Goal: Communication & Community: Answer question/provide support

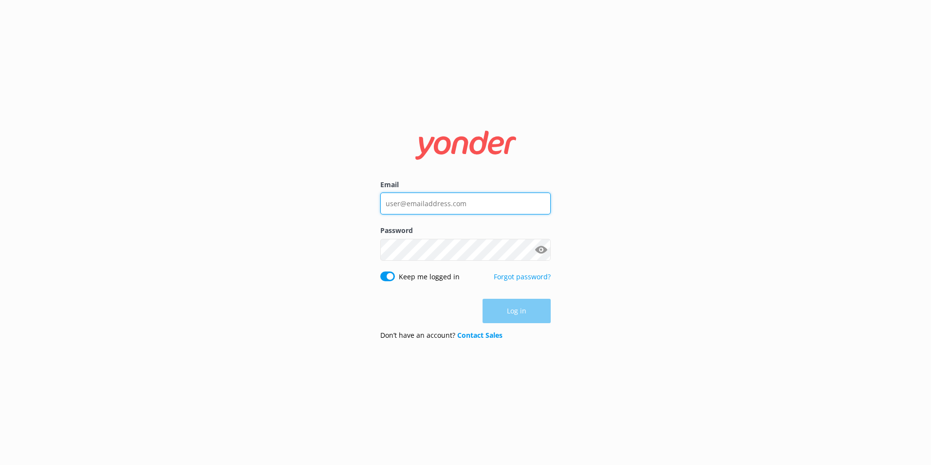
type input "[PERSON_NAME][EMAIL_ADDRESS][PERSON_NAME][DOMAIN_NAME]"
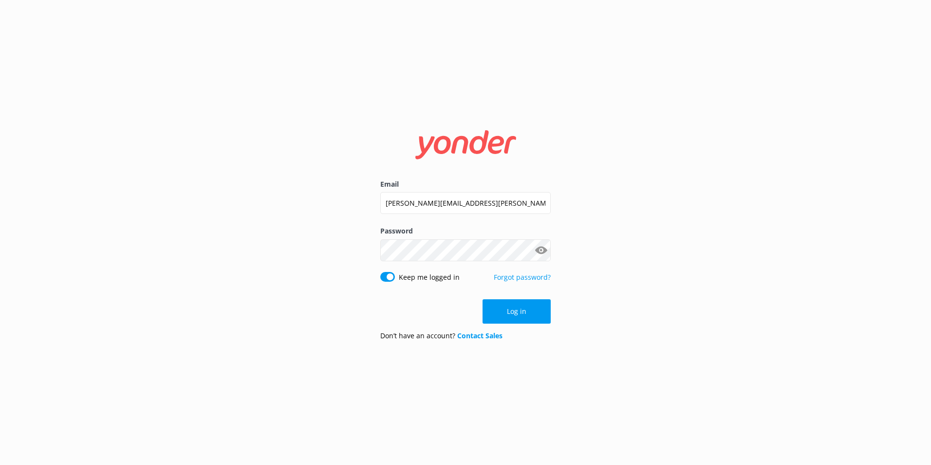
click at [591, 344] on div "Email [PERSON_NAME][EMAIL_ADDRESS][PERSON_NAME][DOMAIN_NAME] Password Show pass…" at bounding box center [465, 232] width 931 height 465
click at [526, 308] on button "Log in" at bounding box center [517, 311] width 68 height 24
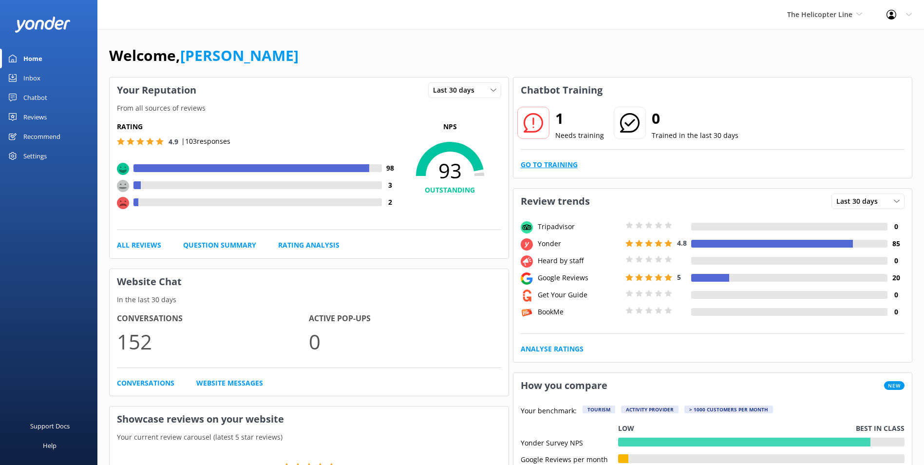
click at [570, 169] on link "Go to Training" at bounding box center [549, 164] width 57 height 11
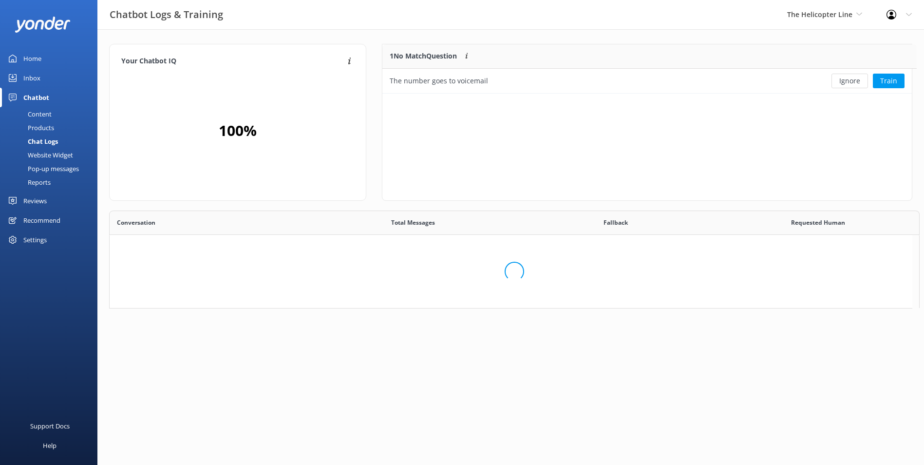
scroll to position [42, 522]
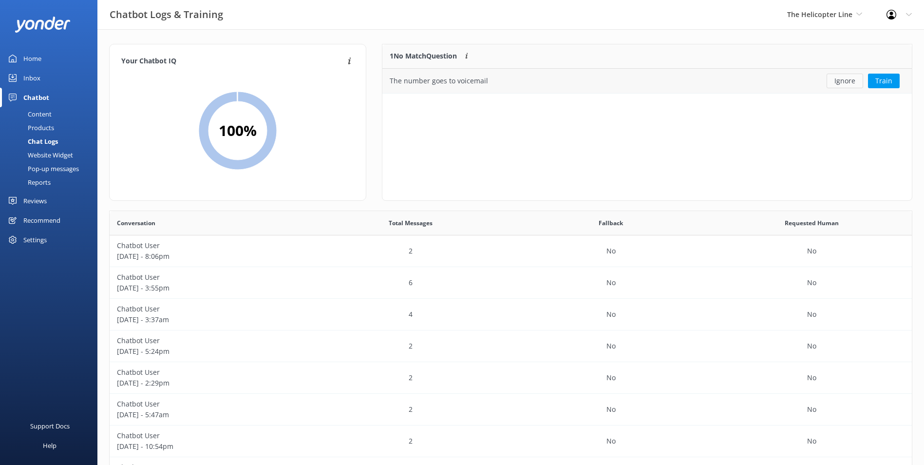
click at [841, 81] on button "Ignore" at bounding box center [844, 81] width 37 height 15
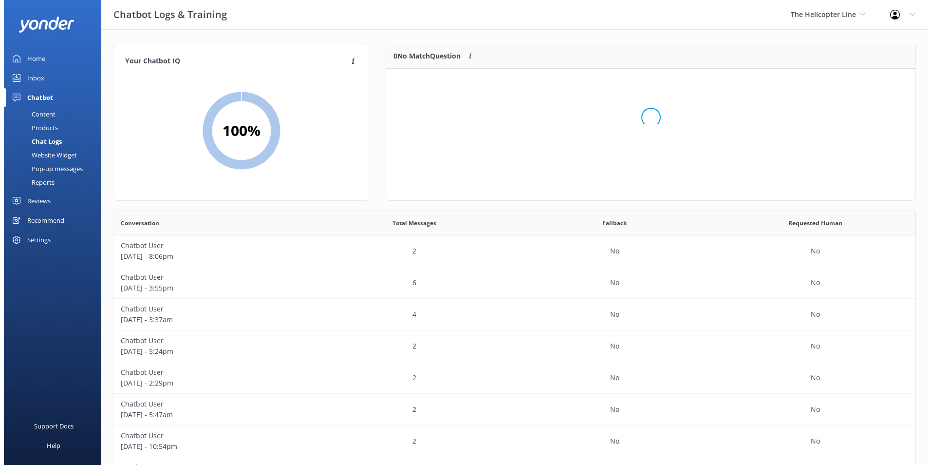
scroll to position [114, 522]
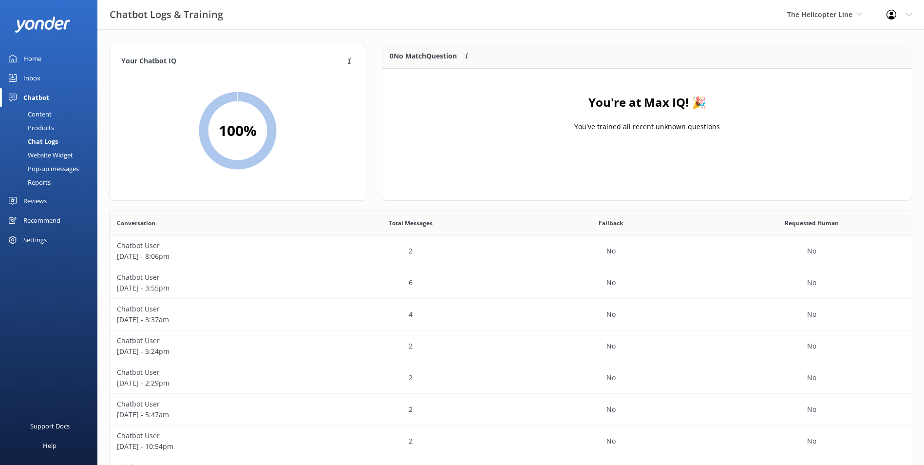
click at [33, 75] on div "Inbox" at bounding box center [31, 77] width 17 height 19
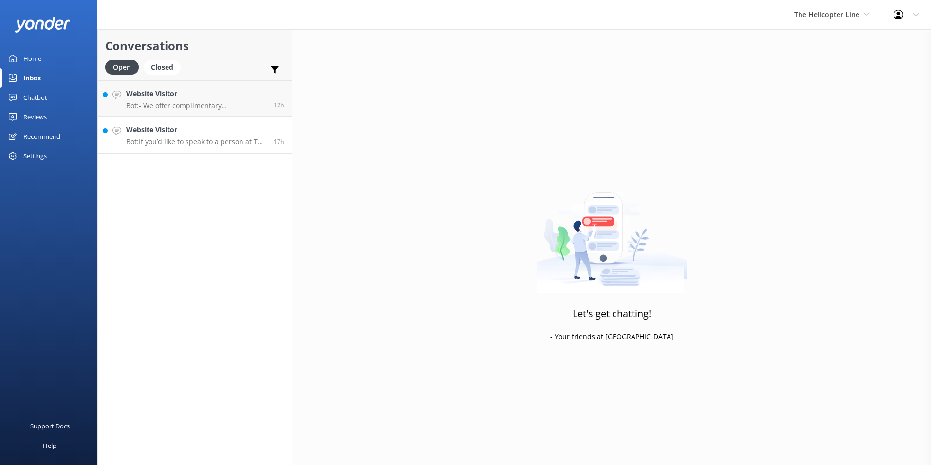
click at [188, 142] on p "Bot: If you’d like to speak to a person at The Helicopter Line, please choose w…" at bounding box center [196, 141] width 140 height 9
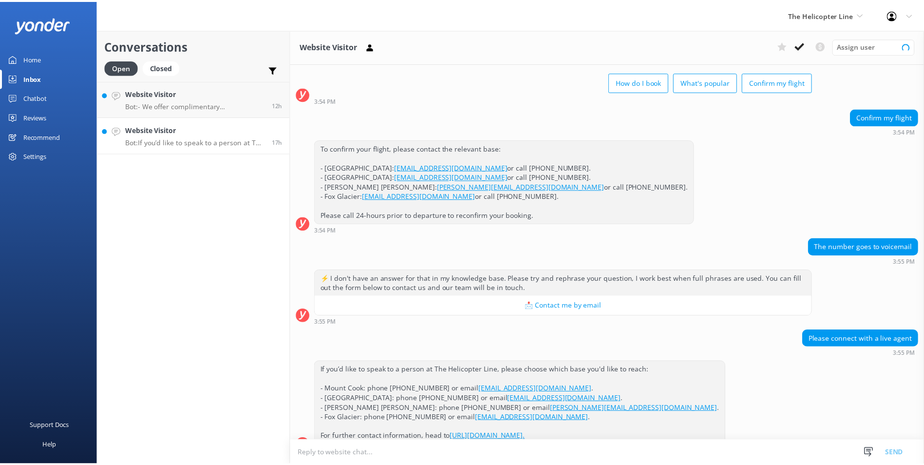
scroll to position [62, 0]
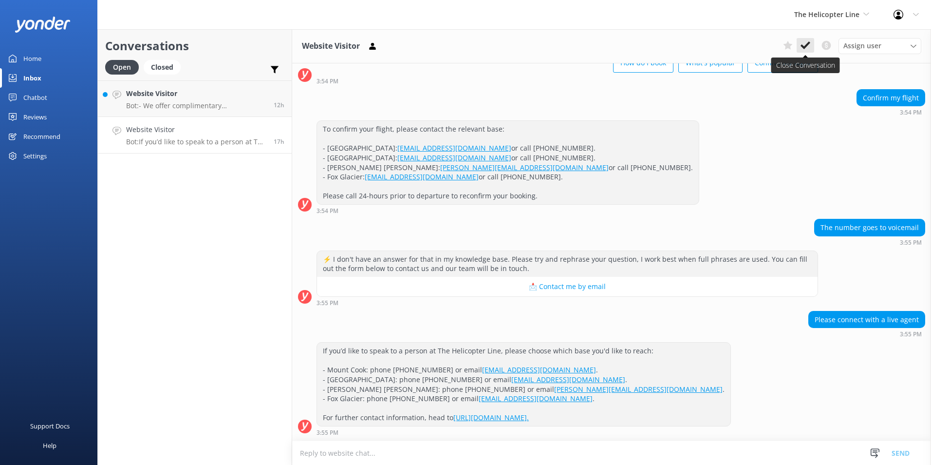
click at [803, 44] on icon at bounding box center [806, 45] width 10 height 10
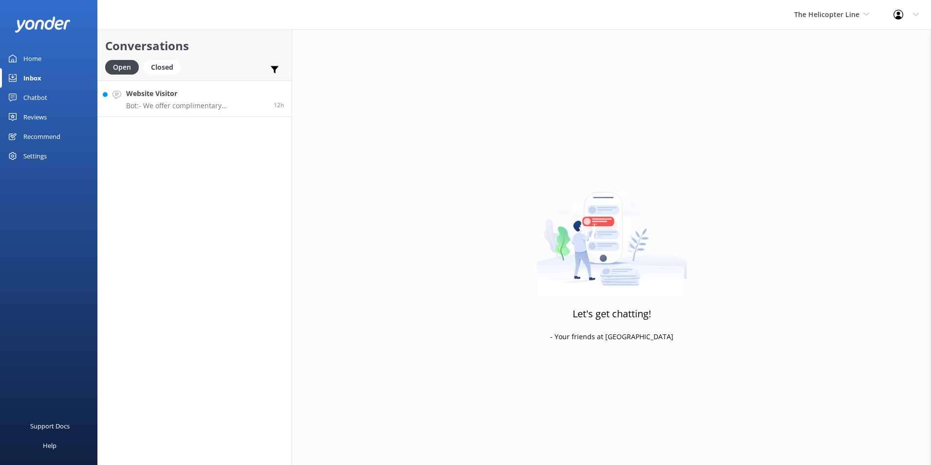
click at [230, 113] on link "Website Visitor Bot: - We offer complimentary transportation from [GEOGRAPHIC_D…" at bounding box center [195, 98] width 194 height 37
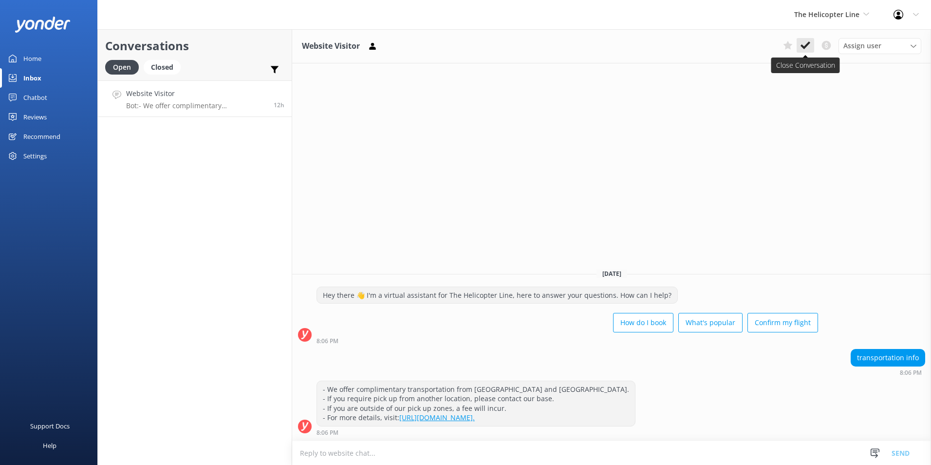
click at [801, 43] on button at bounding box center [806, 45] width 18 height 15
drag, startPoint x: 807, startPoint y: 30, endPoint x: 810, endPoint y: 23, distance: 7.4
click at [807, 30] on div "Website Visitor Assign user [PERSON_NAME] [PERSON_NAME] [PERSON_NAME] Central R…" at bounding box center [611, 46] width 639 height 34
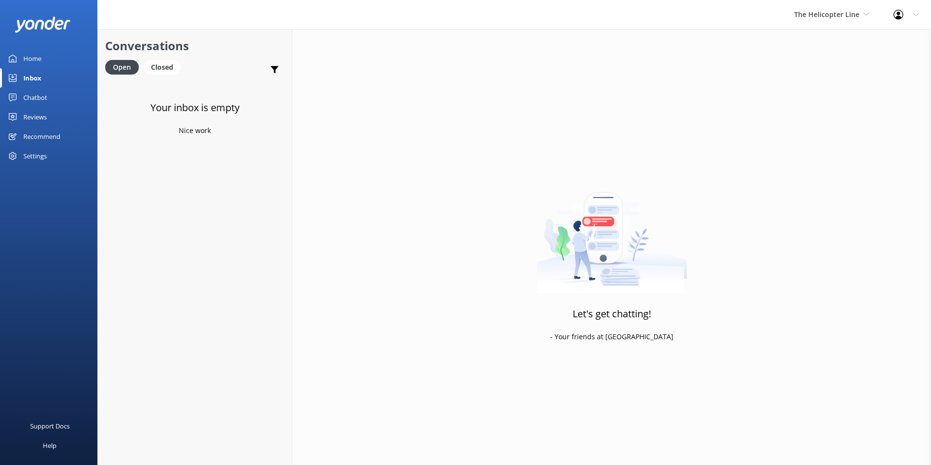
click at [810, 21] on div "The Helicopter Line Milford Sound Scenic Flights Glacier Helicopters The Helico…" at bounding box center [831, 14] width 99 height 29
click at [824, 46] on link "Milford Sound Scenic Flights" at bounding box center [830, 40] width 97 height 23
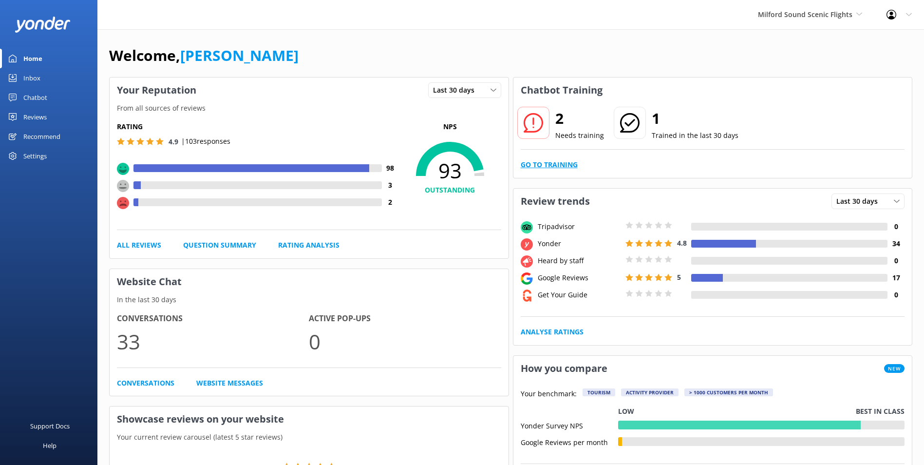
click at [537, 164] on link "Go to Training" at bounding box center [549, 164] width 57 height 11
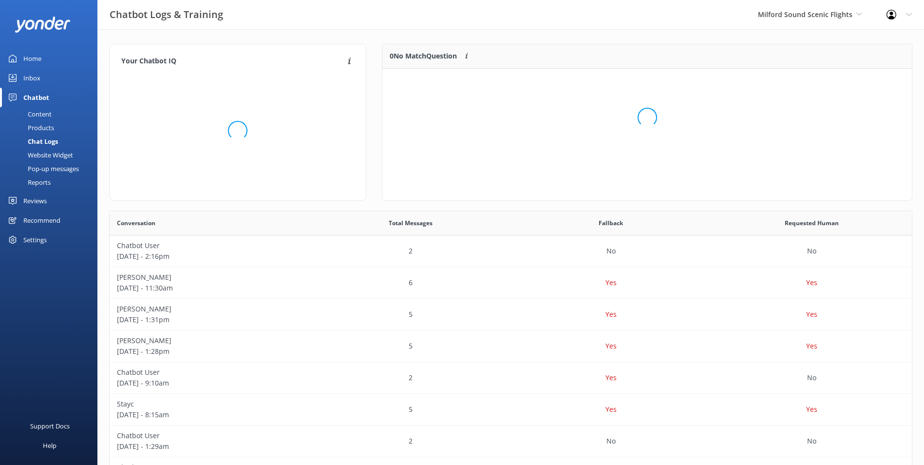
scroll to position [66, 522]
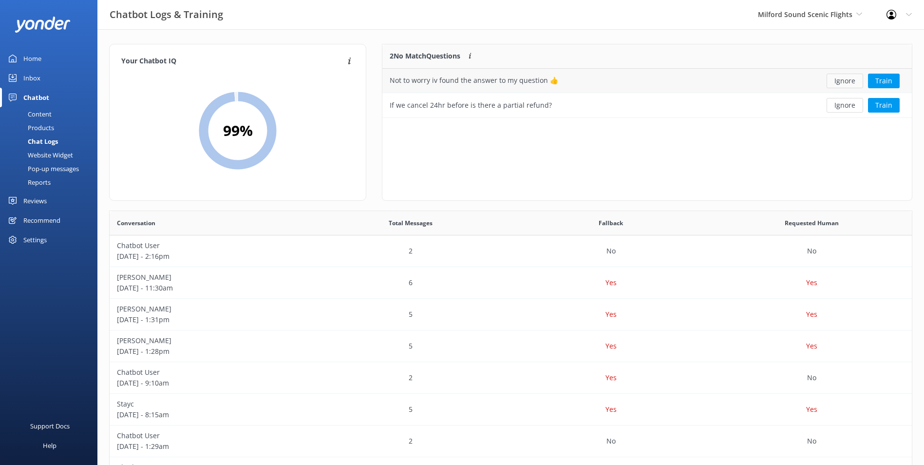
click at [840, 71] on div "Ignore Train" at bounding box center [858, 81] width 108 height 24
click at [839, 76] on button "Ignore" at bounding box center [844, 81] width 37 height 15
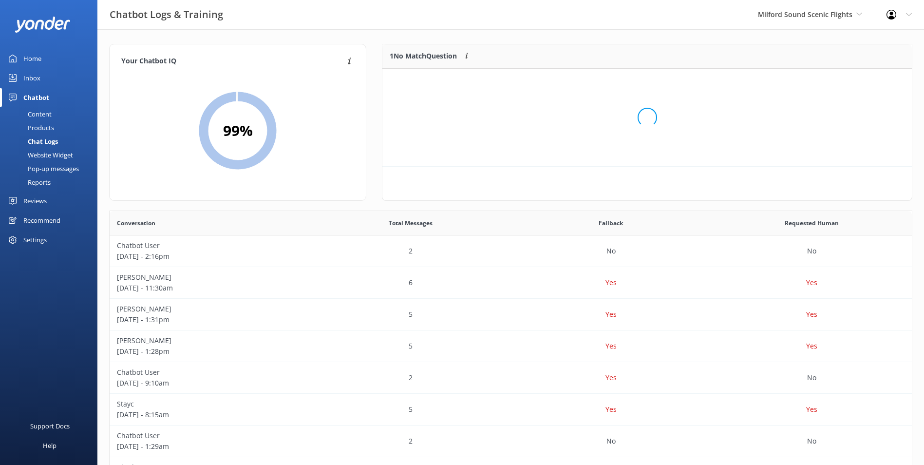
scroll to position [42, 522]
click at [840, 88] on div "Ignore Train" at bounding box center [858, 81] width 108 height 24
click at [842, 82] on button "Ignore" at bounding box center [844, 81] width 37 height 15
click at [57, 77] on link "Inbox" at bounding box center [48, 77] width 97 height 19
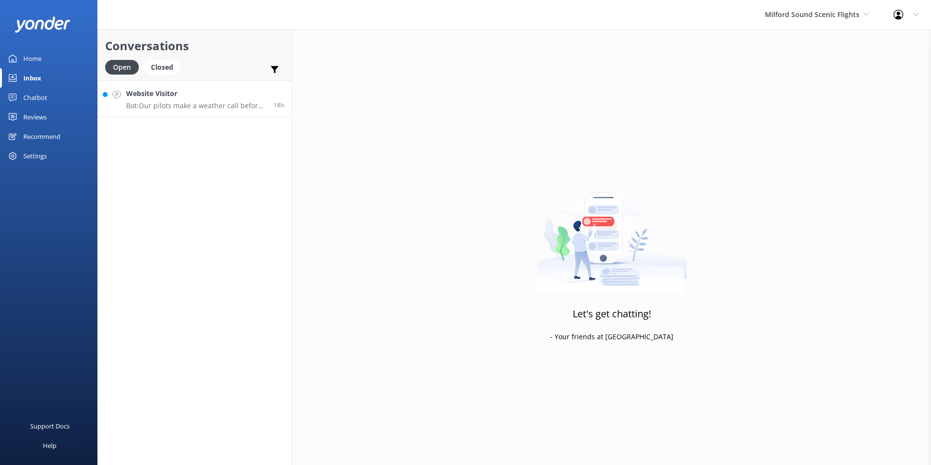
click at [157, 112] on link "Website Visitor Bot: Our pilots make a weather call before each of our flights.…" at bounding box center [195, 98] width 194 height 37
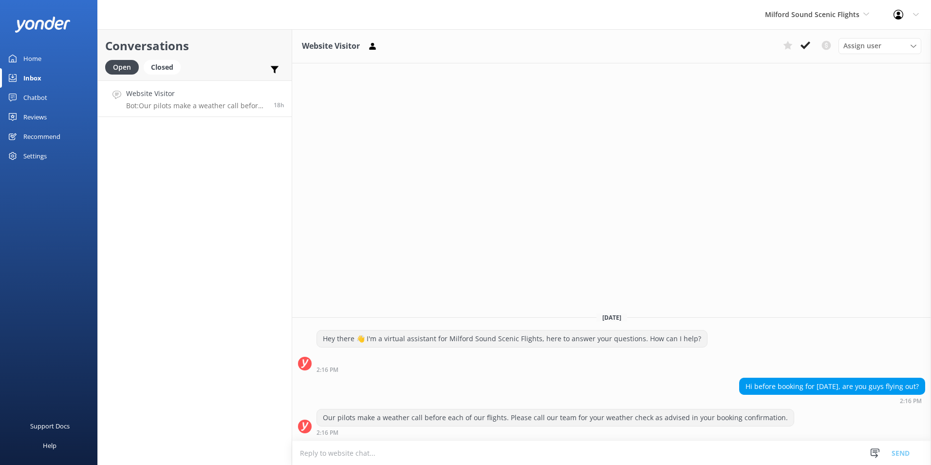
click at [802, 39] on button at bounding box center [806, 45] width 18 height 15
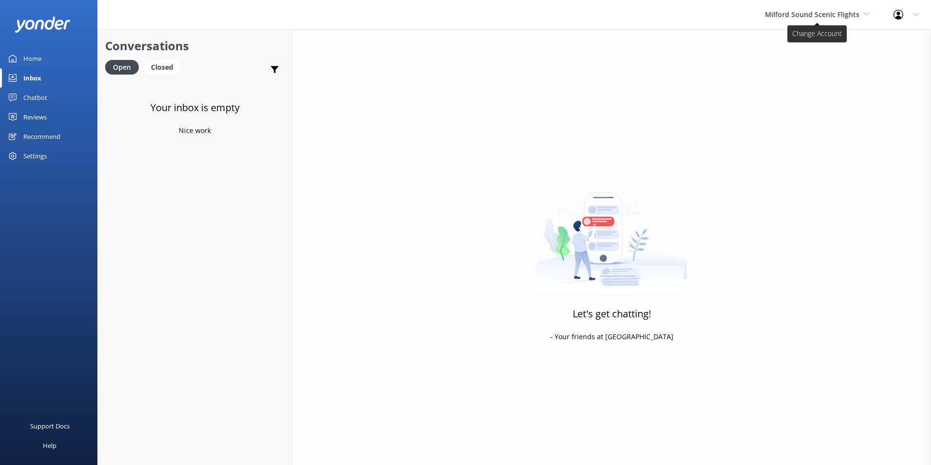
click at [805, 15] on span "Milford Sound Scenic Flights" at bounding box center [812, 14] width 94 height 9
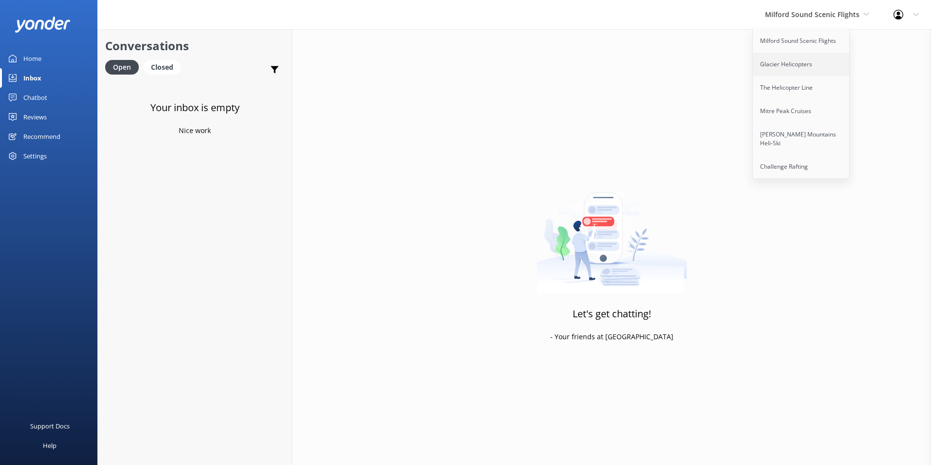
click at [812, 56] on link "Glacier Helicopters" at bounding box center [801, 64] width 97 height 23
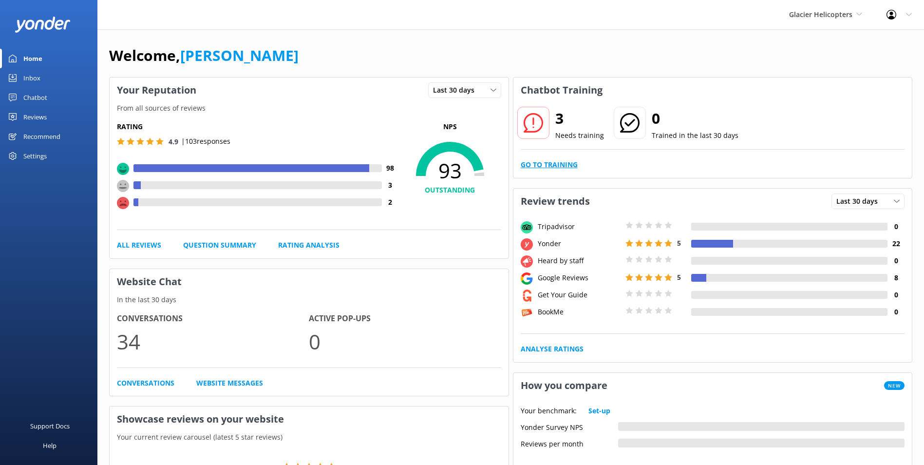
click at [572, 160] on link "Go to Training" at bounding box center [549, 164] width 57 height 11
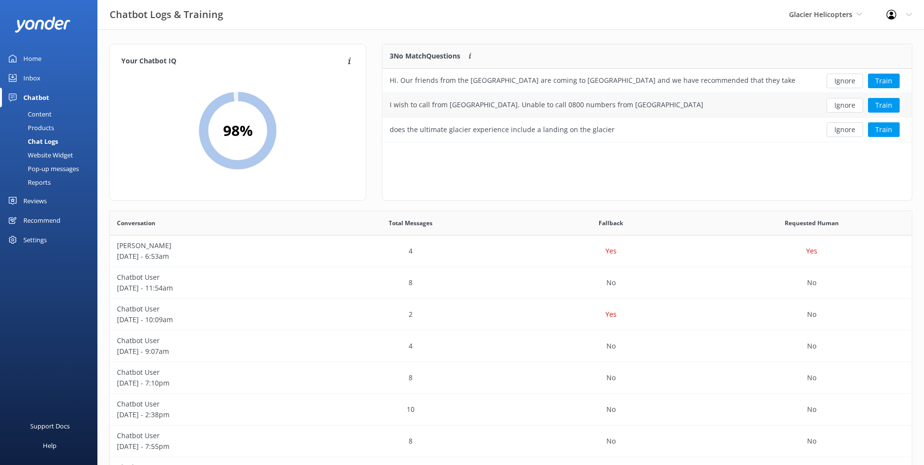
scroll to position [91, 522]
click at [844, 81] on button "Ignore" at bounding box center [844, 81] width 37 height 15
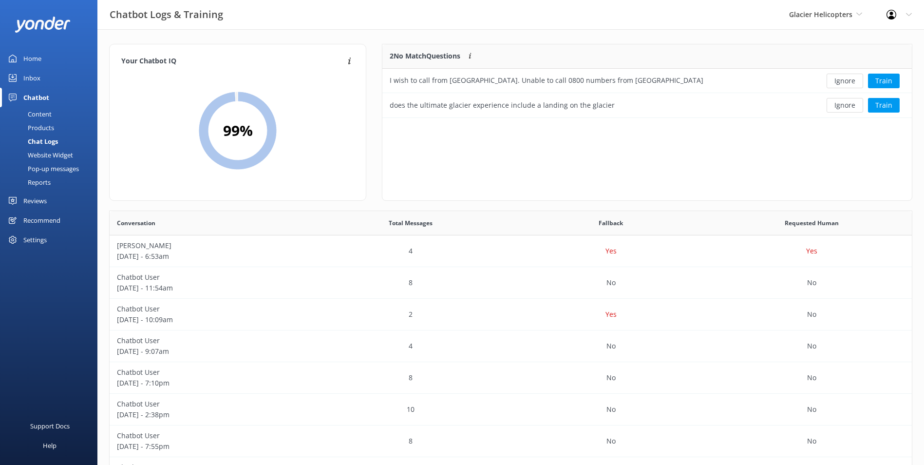
scroll to position [66, 522]
click at [844, 81] on button "Ignore" at bounding box center [844, 81] width 37 height 15
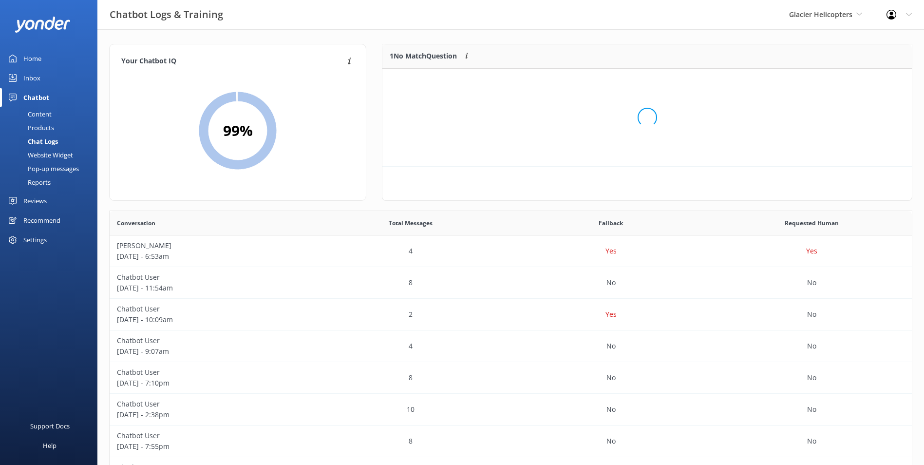
click at [844, 81] on div "Loading.." at bounding box center [647, 117] width 510 height 465
click at [844, 81] on button "Ignore" at bounding box center [844, 81] width 37 height 15
click at [33, 81] on div "Inbox" at bounding box center [31, 77] width 17 height 19
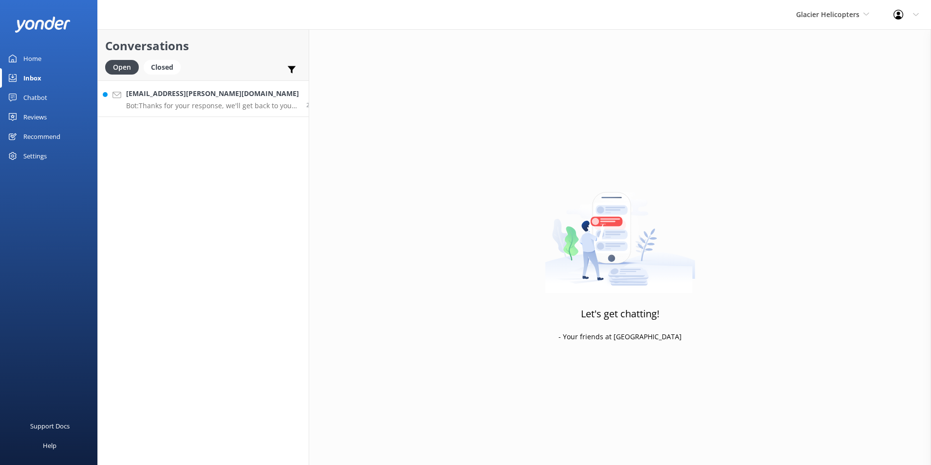
click at [161, 101] on div "[EMAIL_ADDRESS][PERSON_NAME][DOMAIN_NAME] Bot: Thanks for your response, we'll …" at bounding box center [212, 98] width 173 height 21
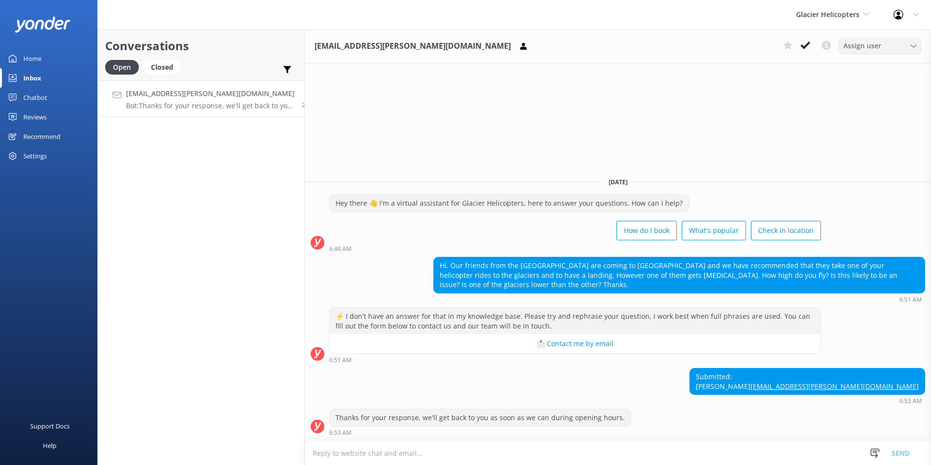
click at [871, 50] on span "Assign user" at bounding box center [862, 45] width 38 height 11
click at [887, 120] on div "Central Reservations" at bounding box center [873, 125] width 59 height 10
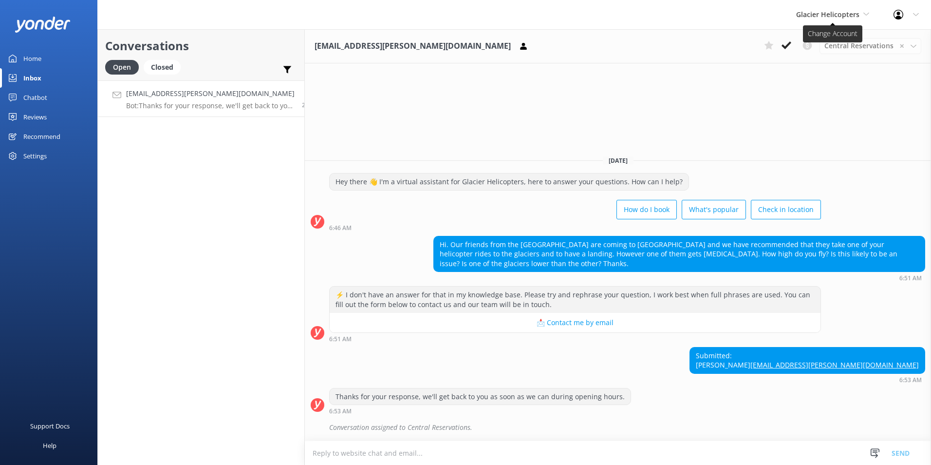
click at [846, 10] on span "Glacier Helicopters" at bounding box center [827, 14] width 63 height 9
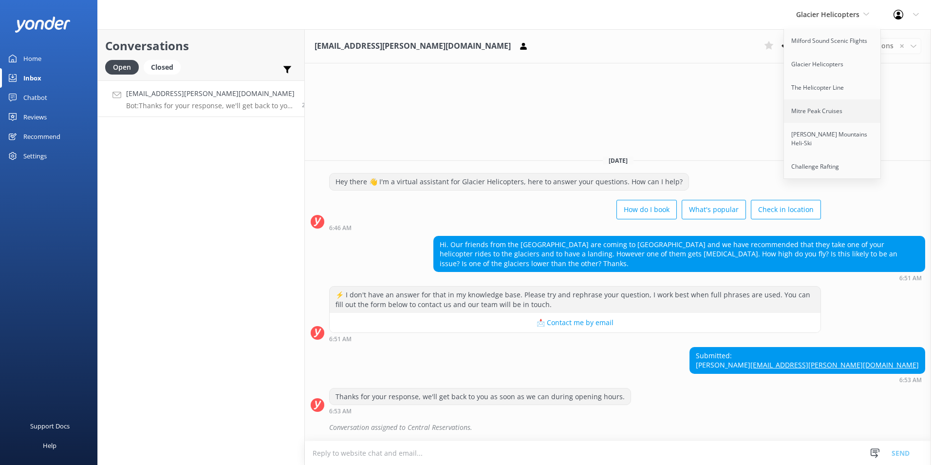
click at [867, 106] on link "Mitre Peak Cruises" at bounding box center [832, 110] width 97 height 23
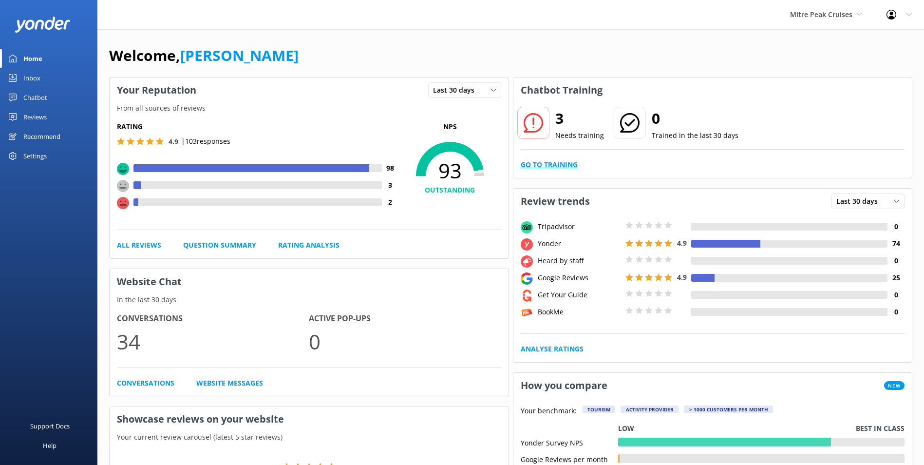
click at [556, 162] on link "Go to Training" at bounding box center [549, 164] width 57 height 11
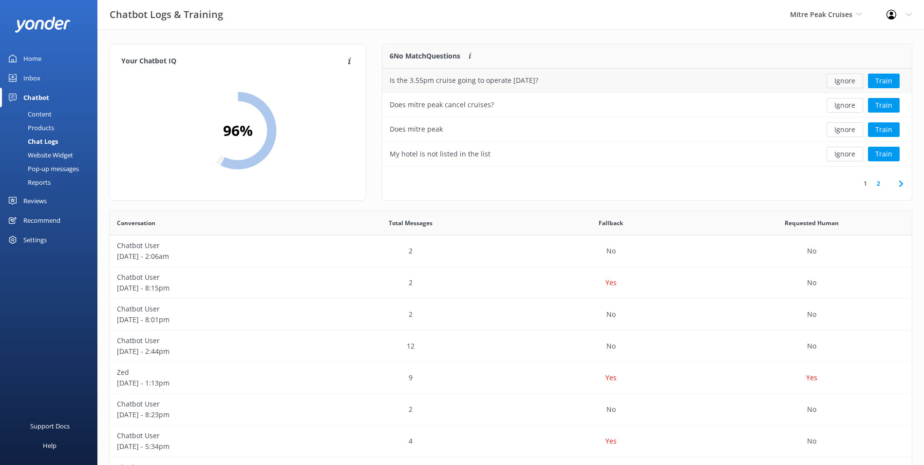
click at [852, 87] on button "Ignore" at bounding box center [844, 81] width 37 height 15
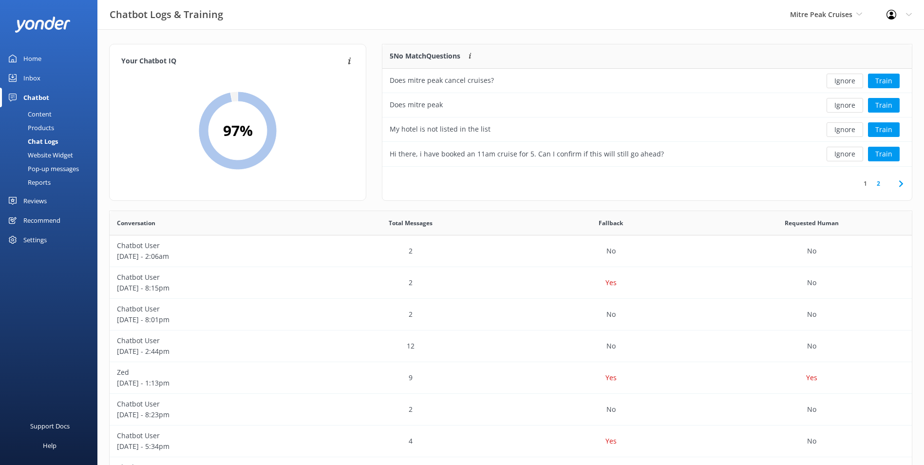
click at [852, 87] on button "Ignore" at bounding box center [844, 81] width 37 height 15
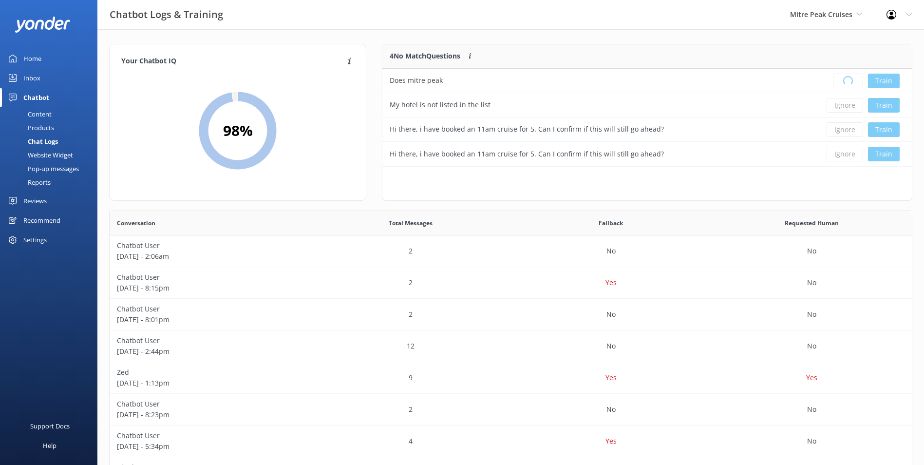
click at [852, 87] on div "Loading.. Train" at bounding box center [857, 81] width 93 height 15
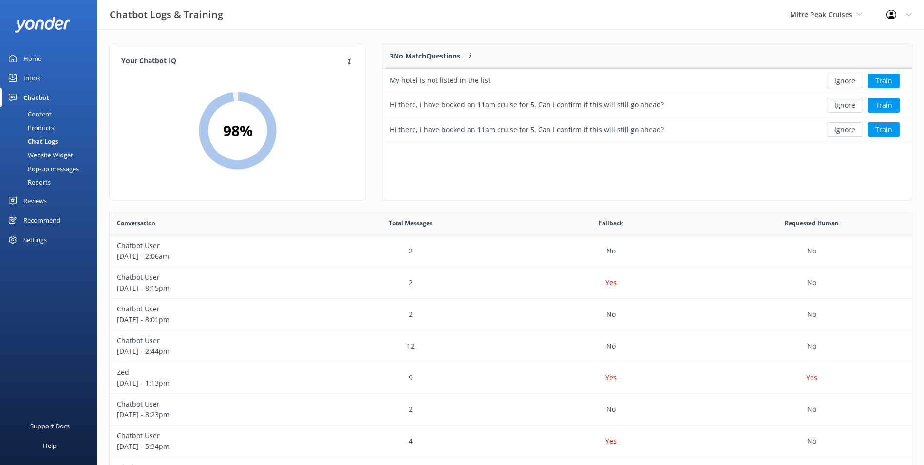
click at [852, 87] on button "Ignore" at bounding box center [844, 81] width 37 height 15
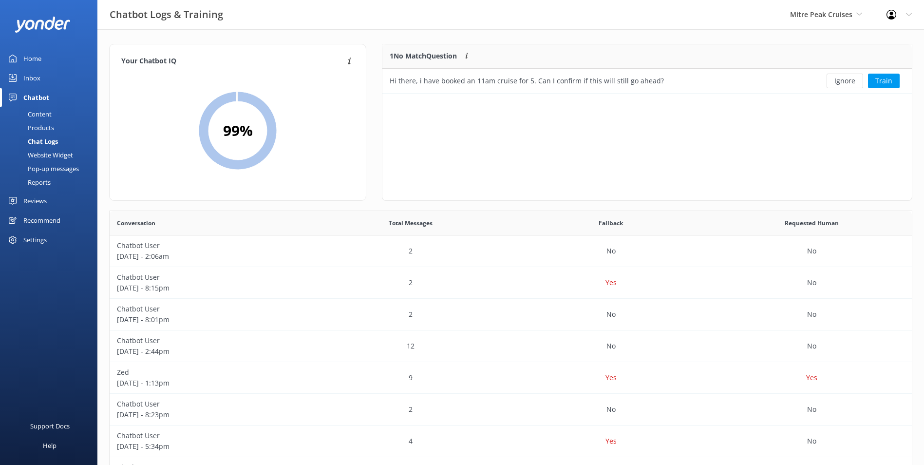
click at [852, 87] on button "Ignore" at bounding box center [844, 81] width 37 height 15
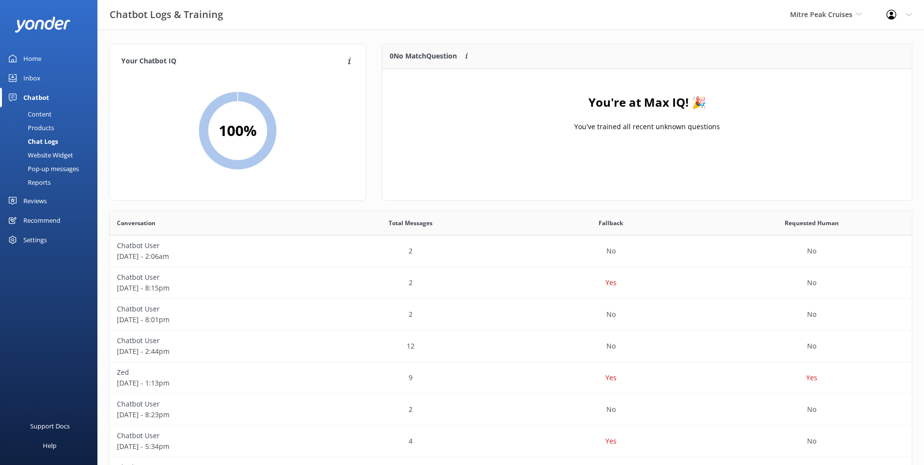
click at [27, 72] on div "Inbox" at bounding box center [31, 77] width 17 height 19
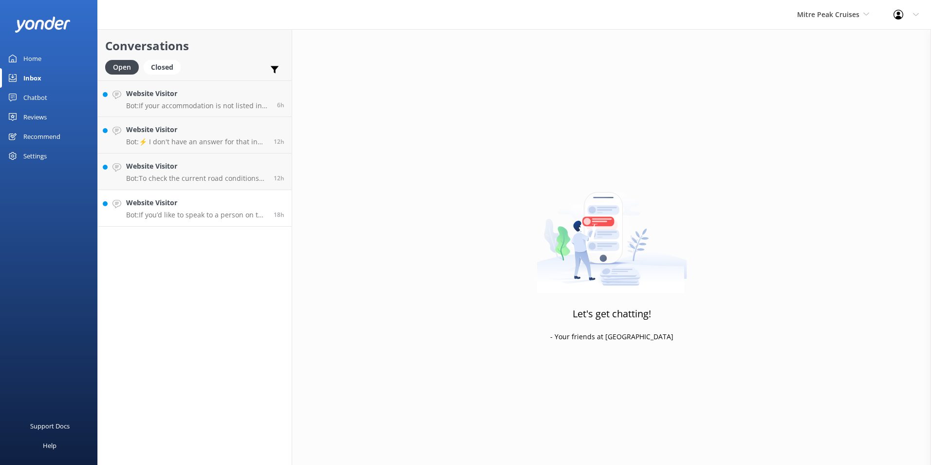
click at [239, 206] on h4 "Website Visitor" at bounding box center [196, 202] width 140 height 11
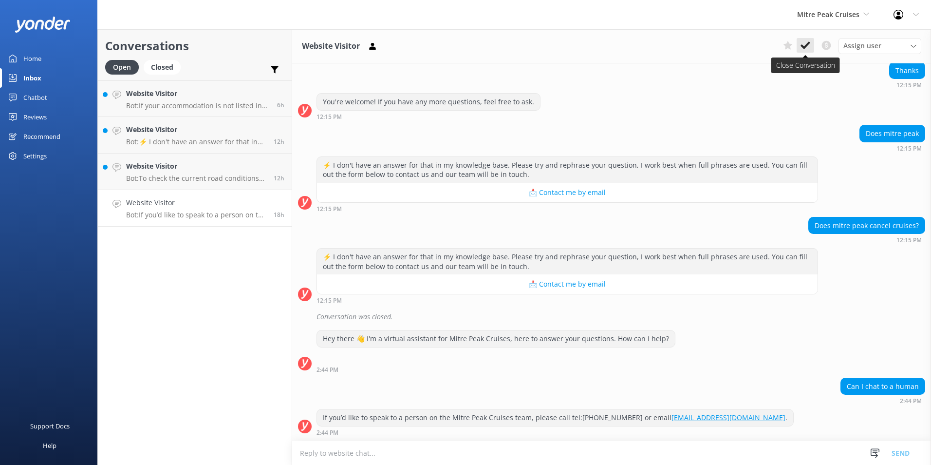
click at [804, 42] on icon at bounding box center [806, 45] width 10 height 10
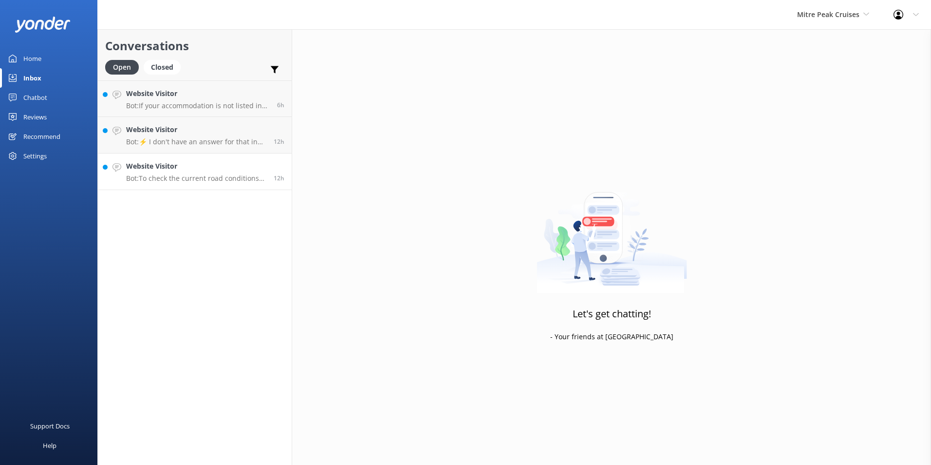
click at [220, 162] on h4 "Website Visitor" at bounding box center [196, 166] width 140 height 11
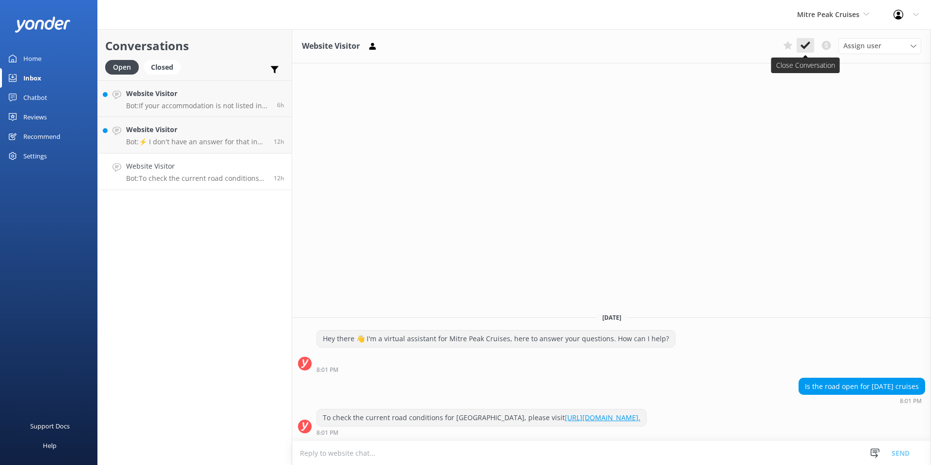
click at [811, 44] on button at bounding box center [806, 45] width 18 height 15
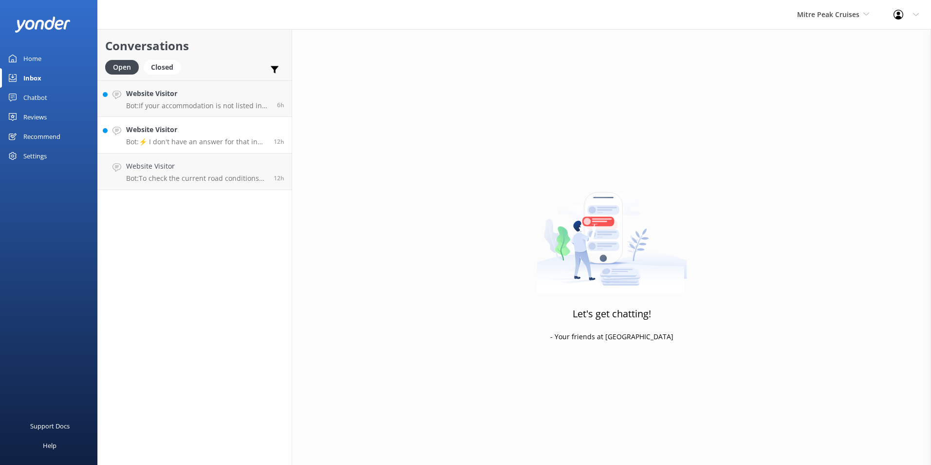
click at [208, 151] on link "Website Visitor Bot: ⚡ I don't have an answer for that in my knowledge base. Pl…" at bounding box center [195, 135] width 194 height 37
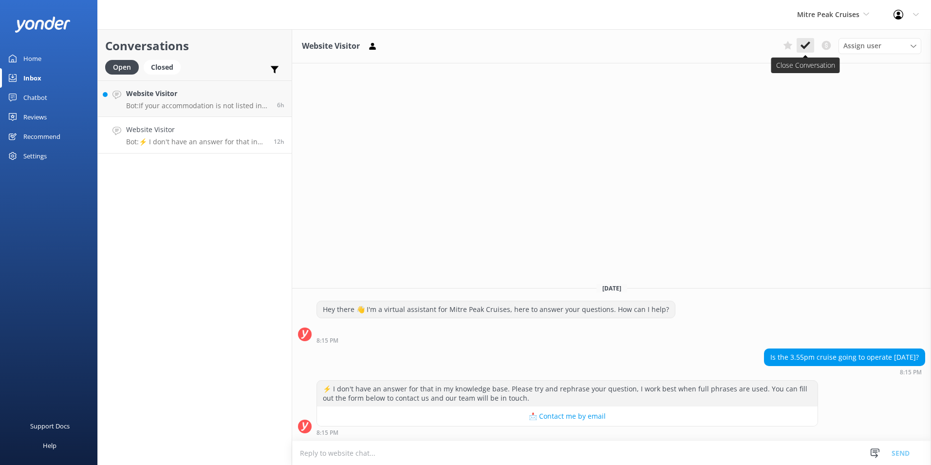
click at [814, 45] on button at bounding box center [806, 45] width 18 height 15
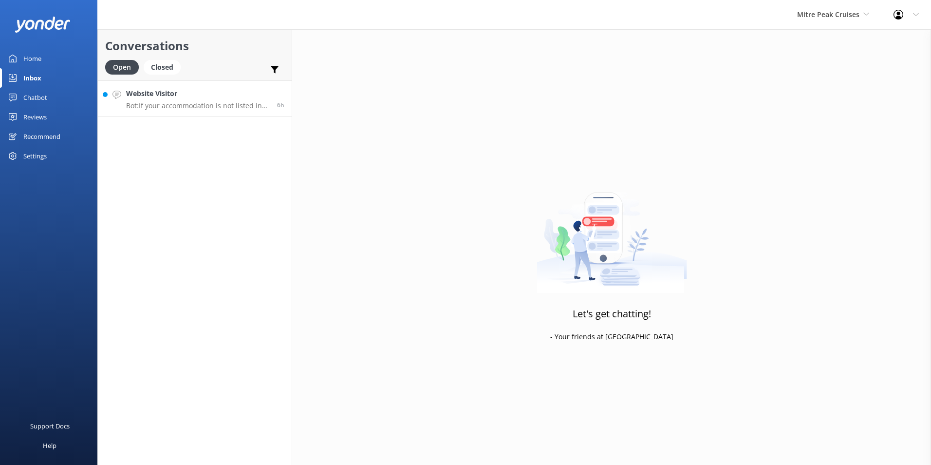
click at [224, 92] on h4 "Website Visitor" at bounding box center [198, 93] width 144 height 11
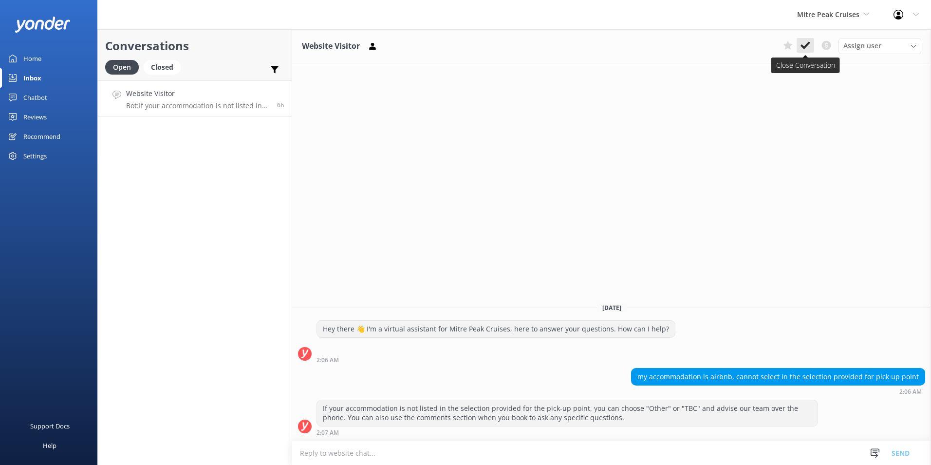
click at [807, 43] on icon at bounding box center [806, 45] width 10 height 10
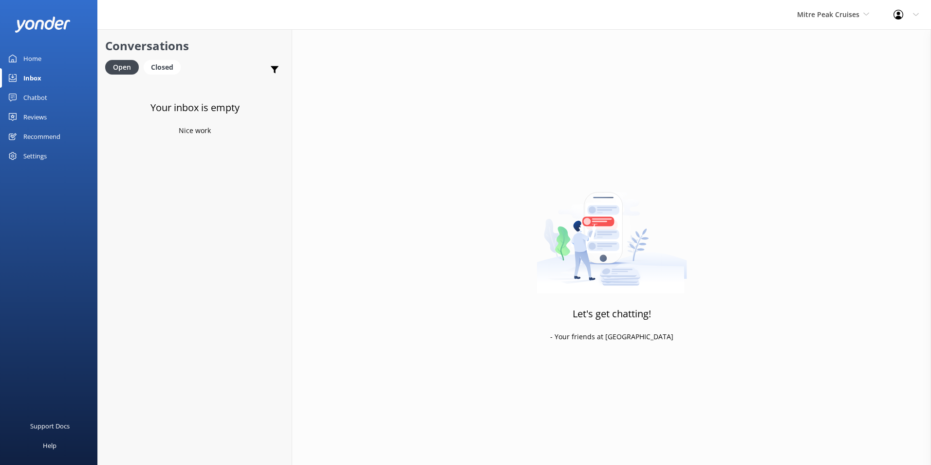
click at [860, 3] on div "Mitre Peak Cruises Milford Sound Scenic Flights Glacier Helicopters The Helicop…" at bounding box center [833, 14] width 96 height 29
click at [867, 135] on link "[PERSON_NAME] Mountains Heli-Ski" at bounding box center [833, 139] width 97 height 32
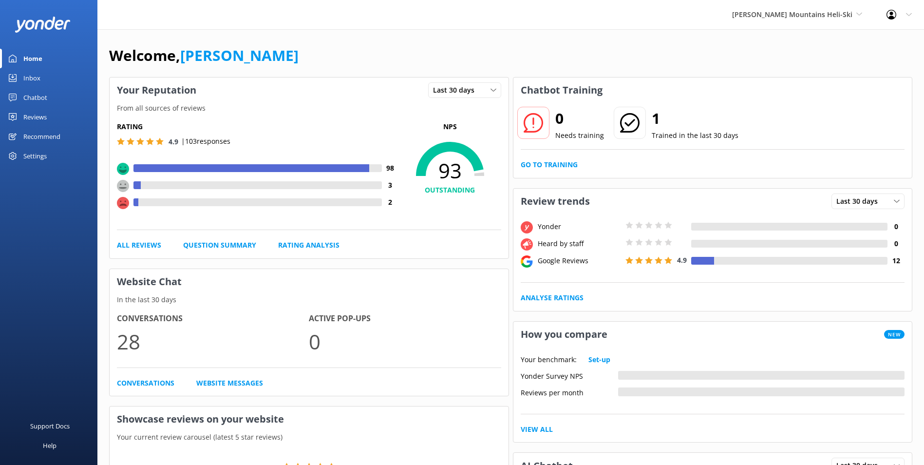
click at [31, 79] on div "Inbox" at bounding box center [31, 77] width 17 height 19
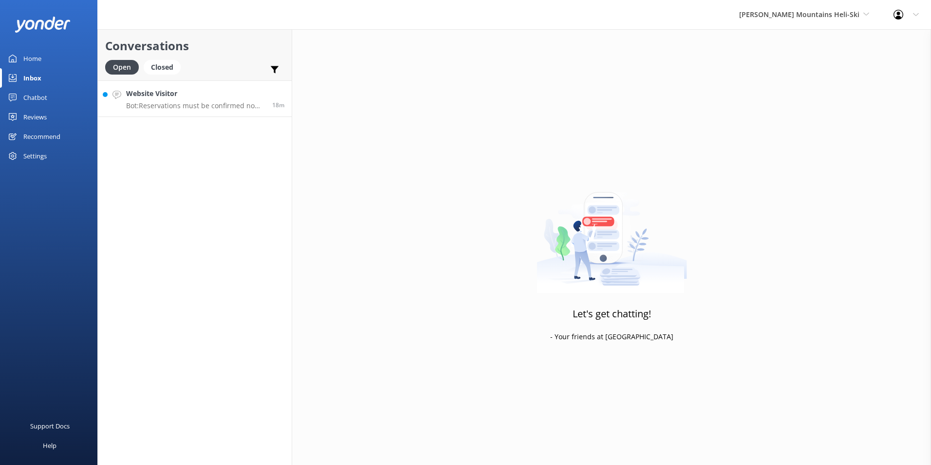
click at [210, 103] on p "Bot: Reservations must be confirmed no later than 6 pm on the day prior to your…" at bounding box center [195, 105] width 139 height 9
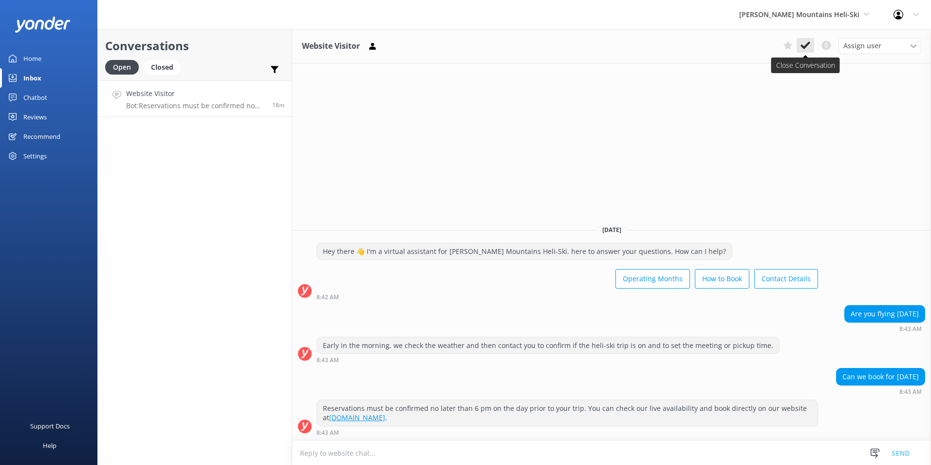
click at [806, 48] on icon at bounding box center [806, 45] width 10 height 10
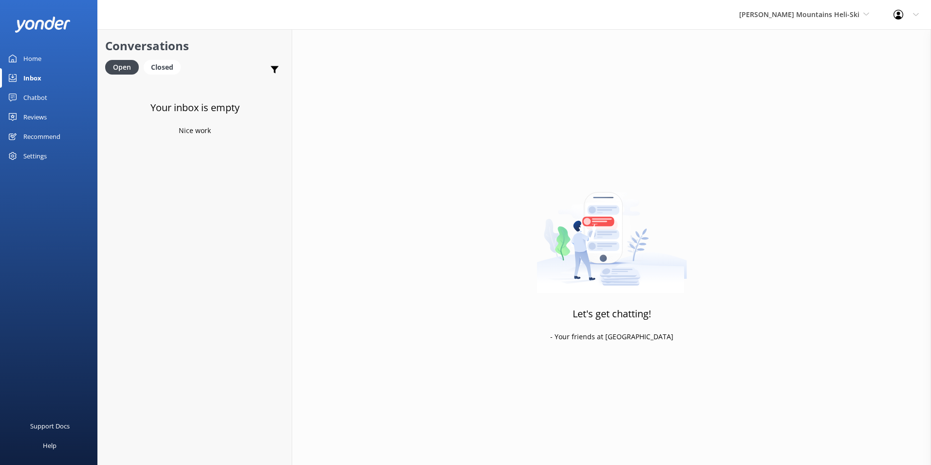
click at [827, 26] on div "[PERSON_NAME] Mountains Heli-Ski Milford Sound Scenic Flights Glacier Helicopte…" at bounding box center [804, 14] width 154 height 29
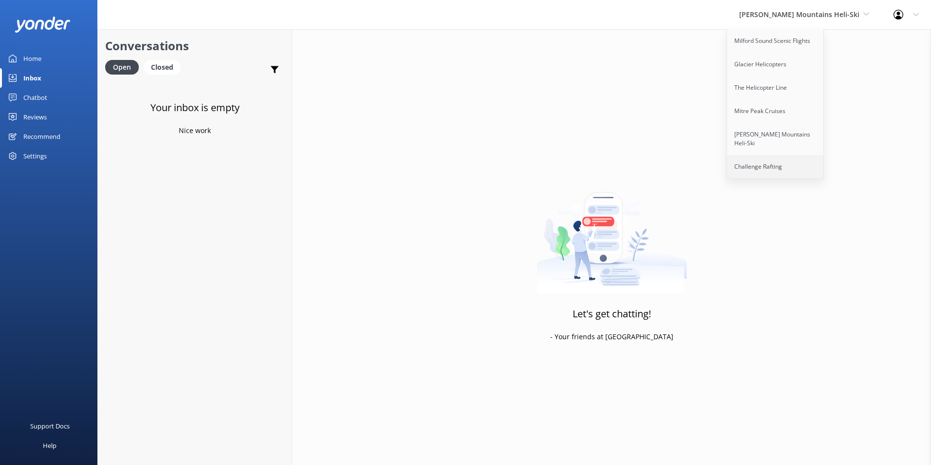
click at [809, 157] on link "Challenge Rafting" at bounding box center [775, 166] width 97 height 23
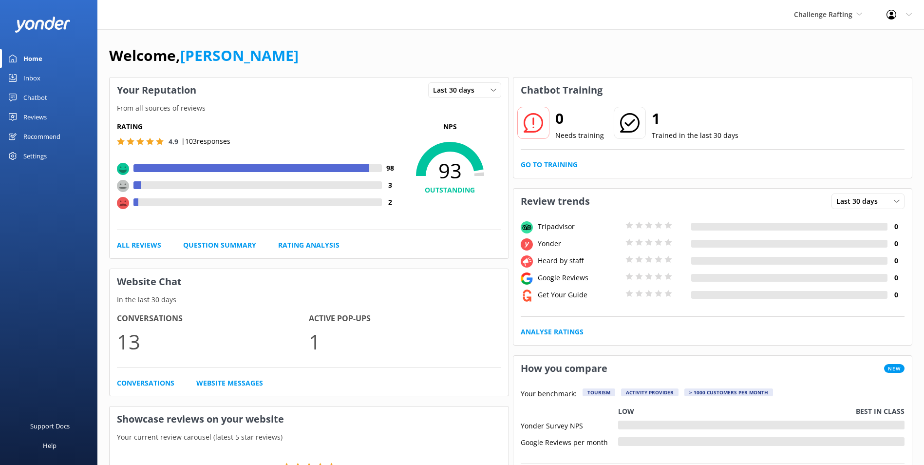
drag, startPoint x: 36, startPoint y: 69, endPoint x: 39, endPoint y: 74, distance: 6.2
click at [37, 70] on div "Inbox" at bounding box center [31, 77] width 17 height 19
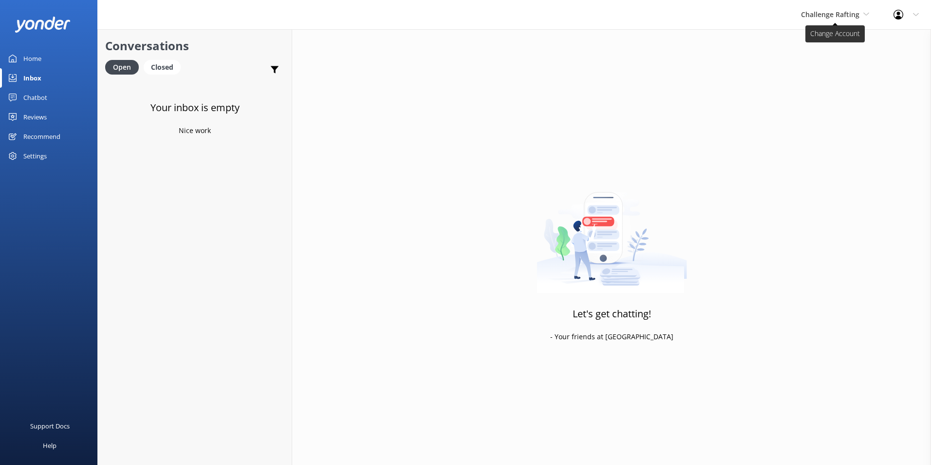
click at [854, 16] on span "Challenge Rafting" at bounding box center [830, 14] width 58 height 9
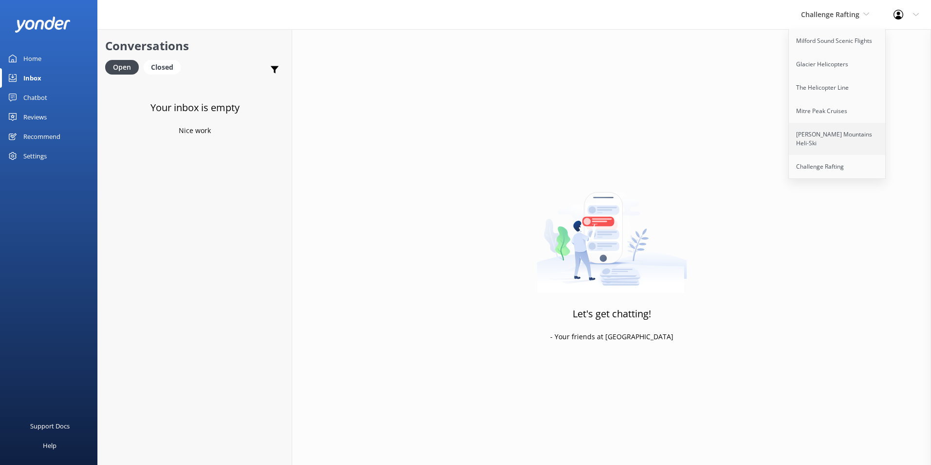
click at [860, 137] on link "[PERSON_NAME] Mountains Heli-Ski" at bounding box center [837, 139] width 97 height 32
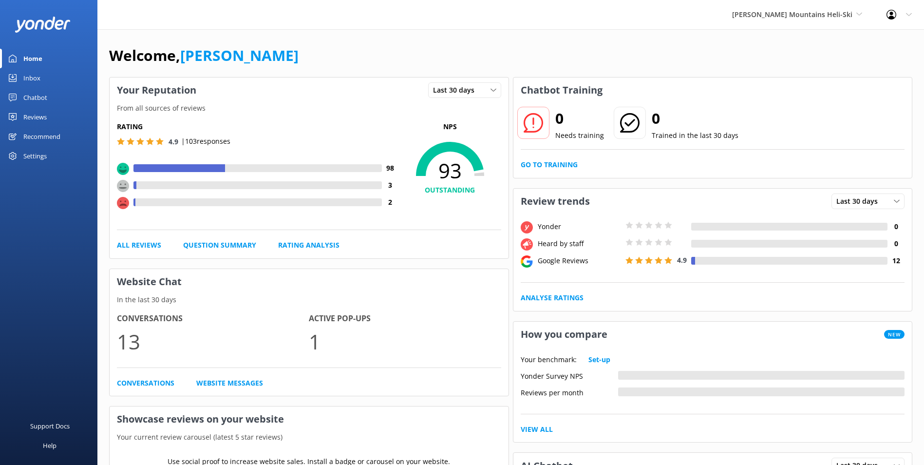
click at [45, 79] on link "Inbox" at bounding box center [48, 77] width 97 height 19
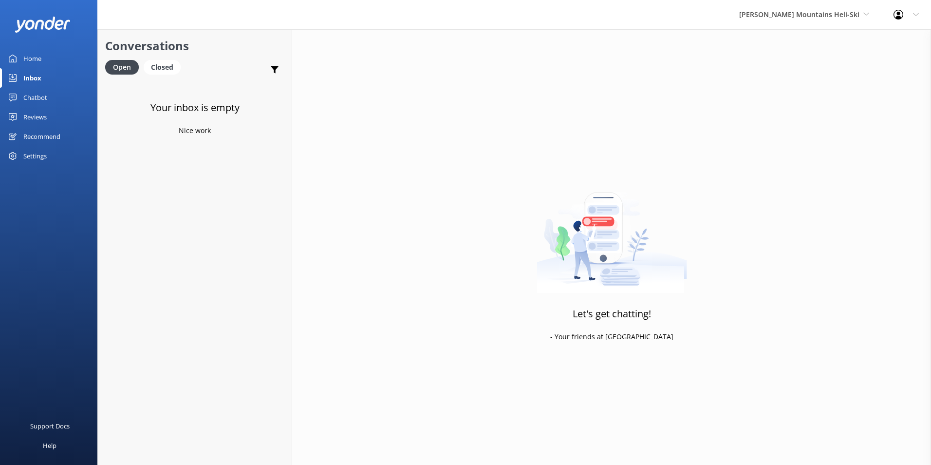
click at [219, 105] on h3 "Your inbox is empty" at bounding box center [194, 108] width 89 height 16
